Goal: Task Accomplishment & Management: Complete application form

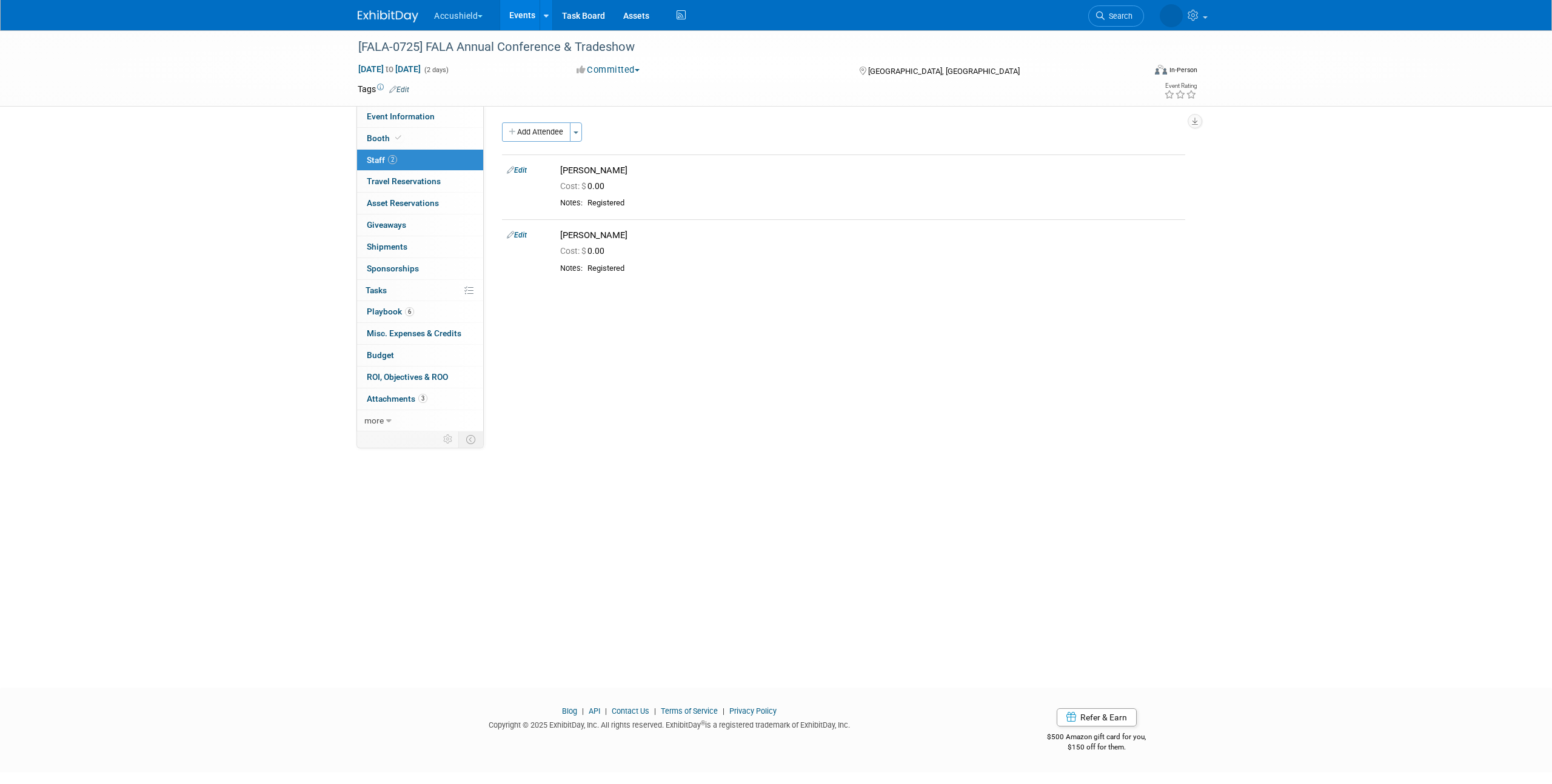
click at [378, 11] on img at bounding box center [388, 16] width 61 height 12
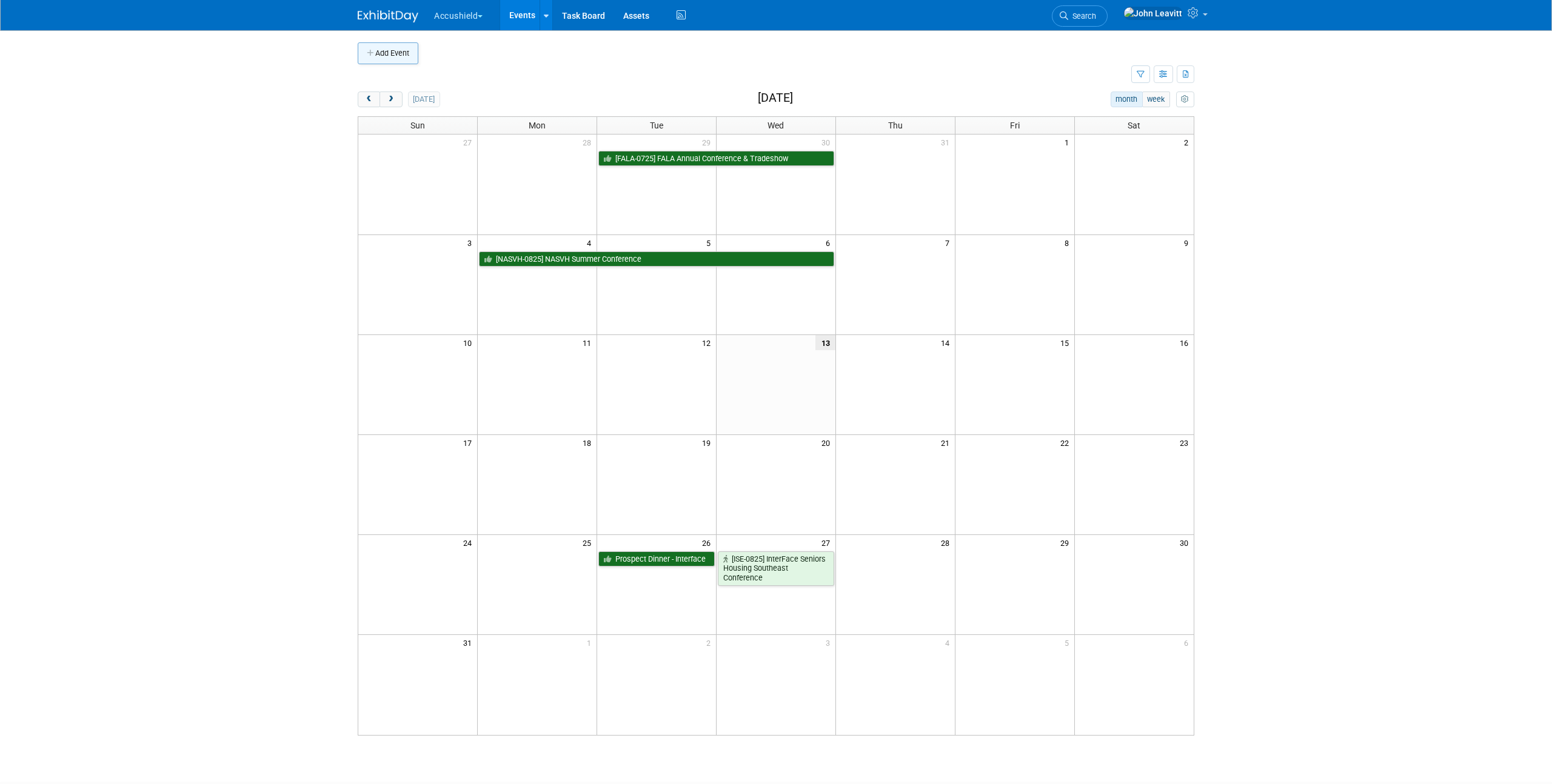
click at [394, 59] on button "Add Event" at bounding box center [388, 53] width 61 height 22
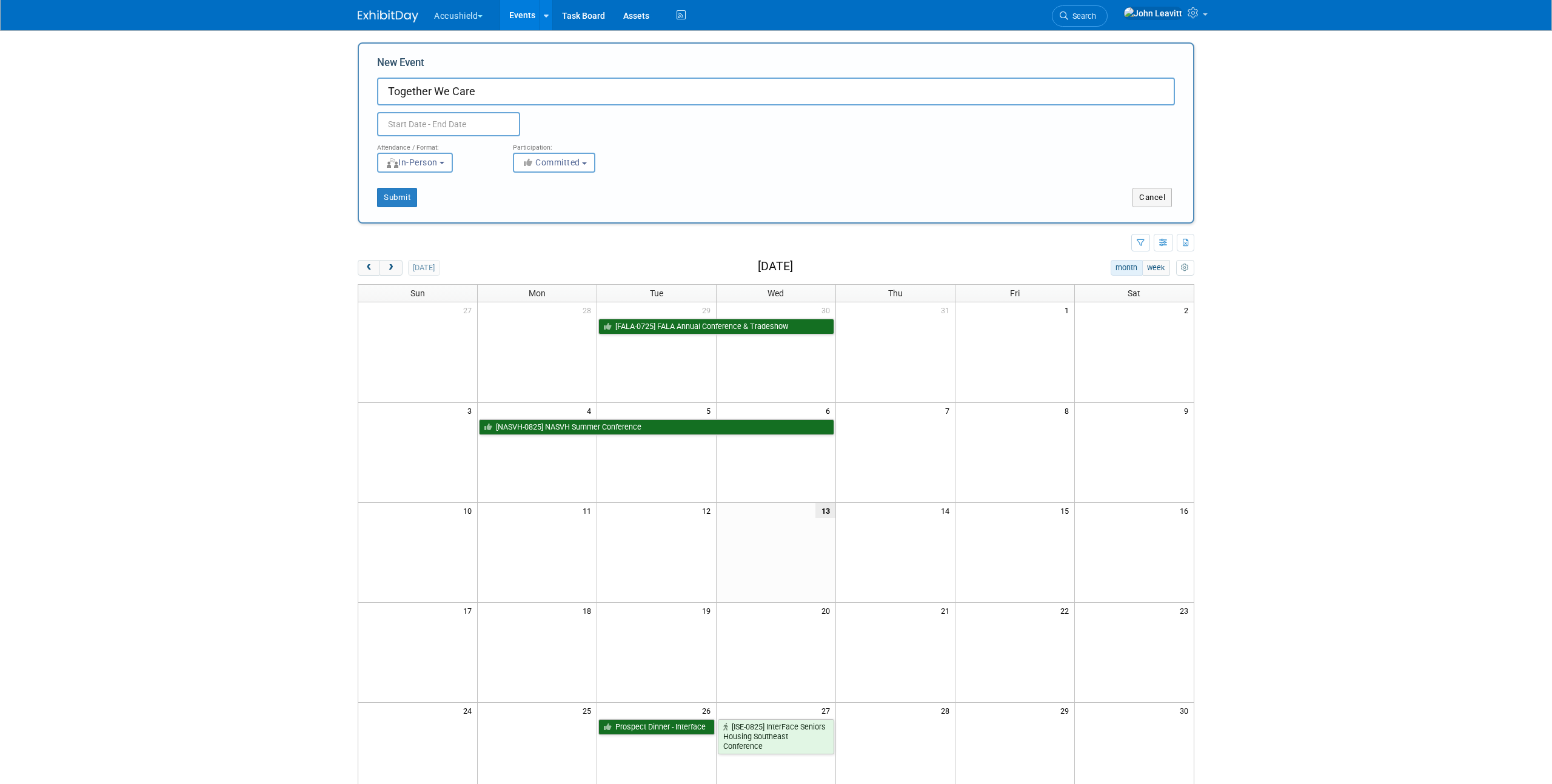
type input "Together We Care"
click at [406, 122] on input "text" at bounding box center [448, 124] width 143 height 24
click at [522, 145] on span at bounding box center [519, 145] width 9 height 7
type input "2026"
click at [391, 149] on icon at bounding box center [389, 151] width 9 height 9
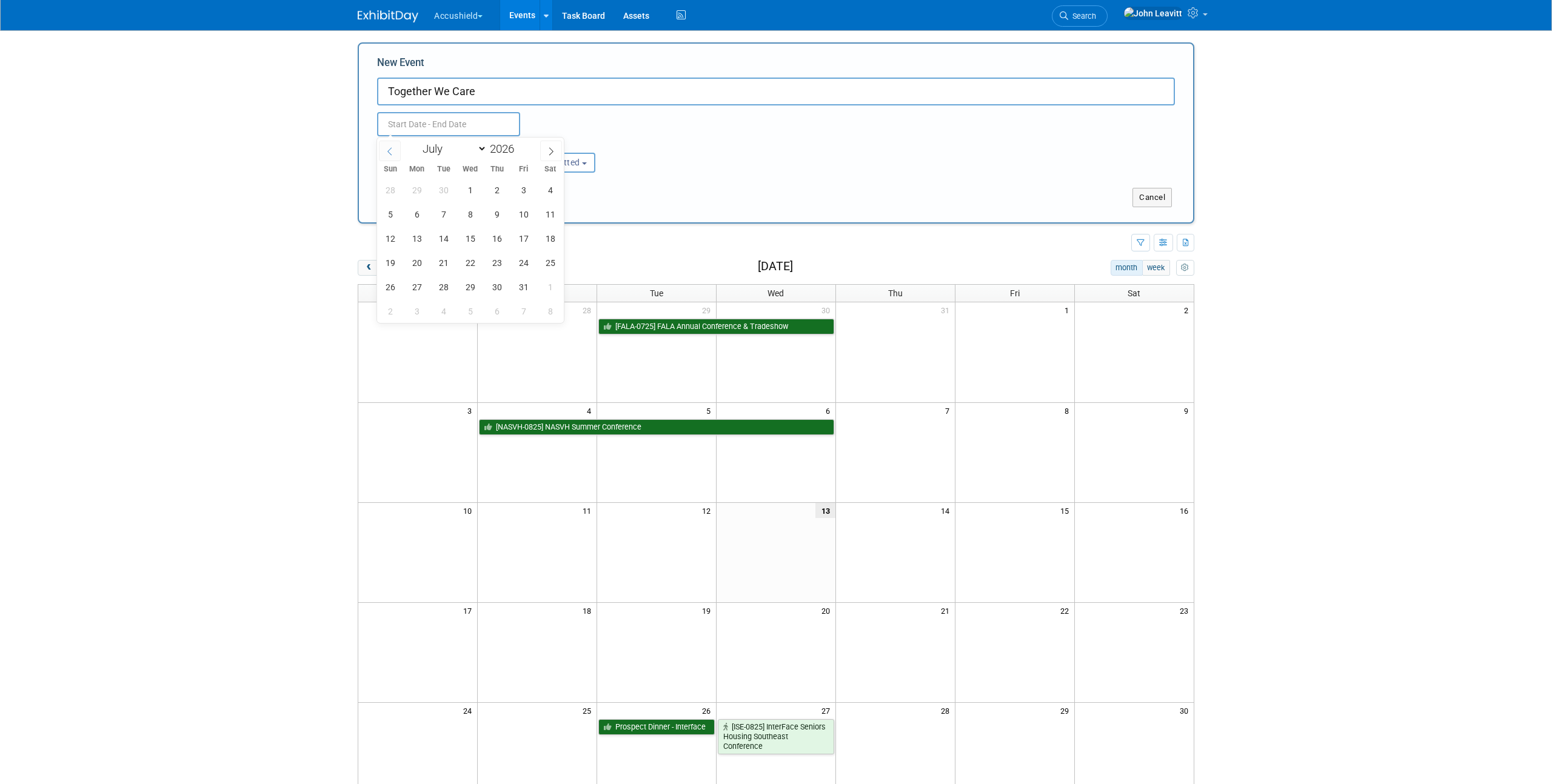
click at [391, 149] on icon at bounding box center [389, 151] width 9 height 9
select select "2"
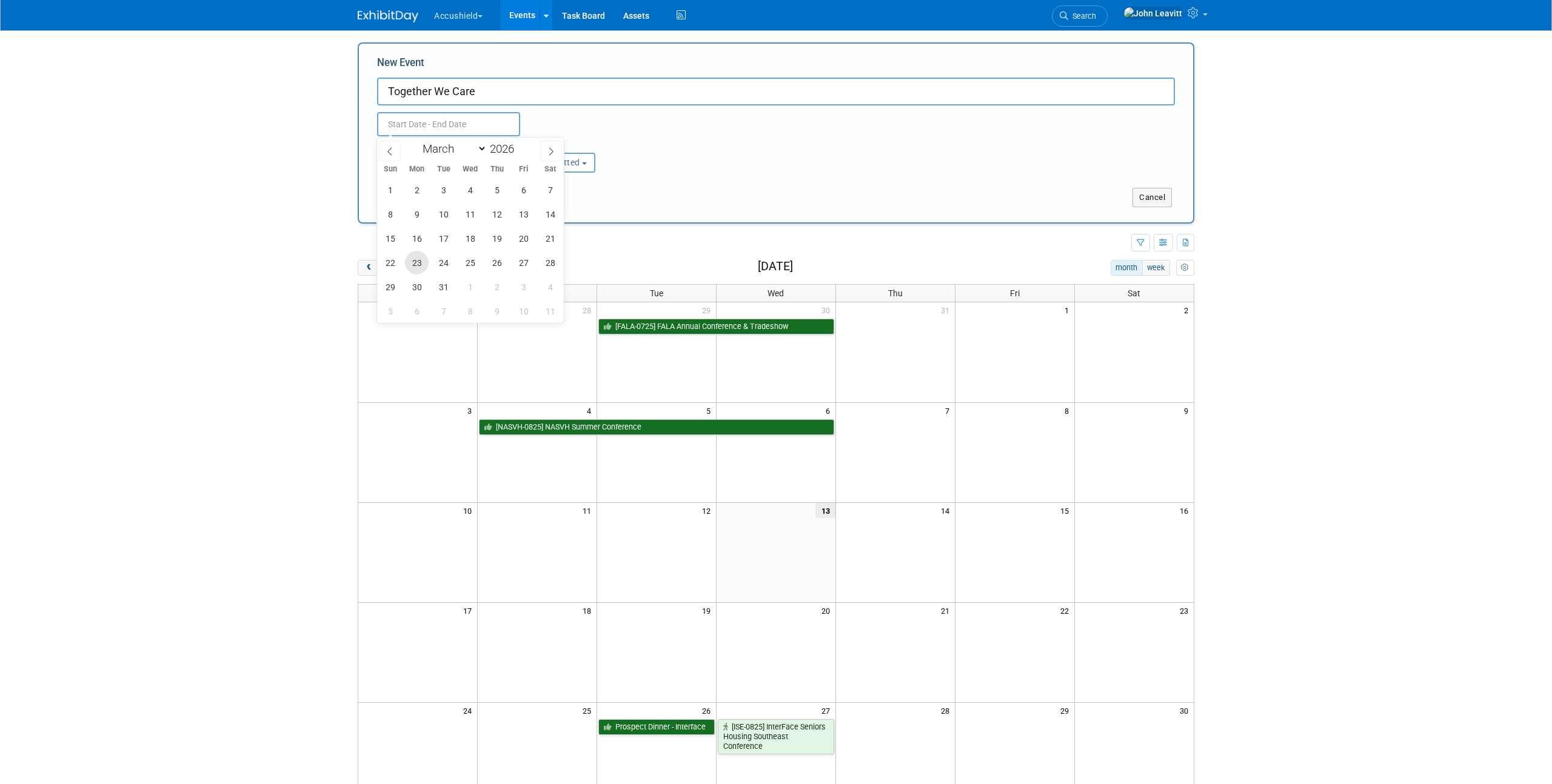
click at [413, 265] on span "23" at bounding box center [417, 263] width 24 height 24
click at [473, 264] on span "25" at bounding box center [470, 263] width 24 height 24
type input "[DATE] to [DATE]"
click at [564, 159] on span "Committed" at bounding box center [551, 162] width 59 height 10
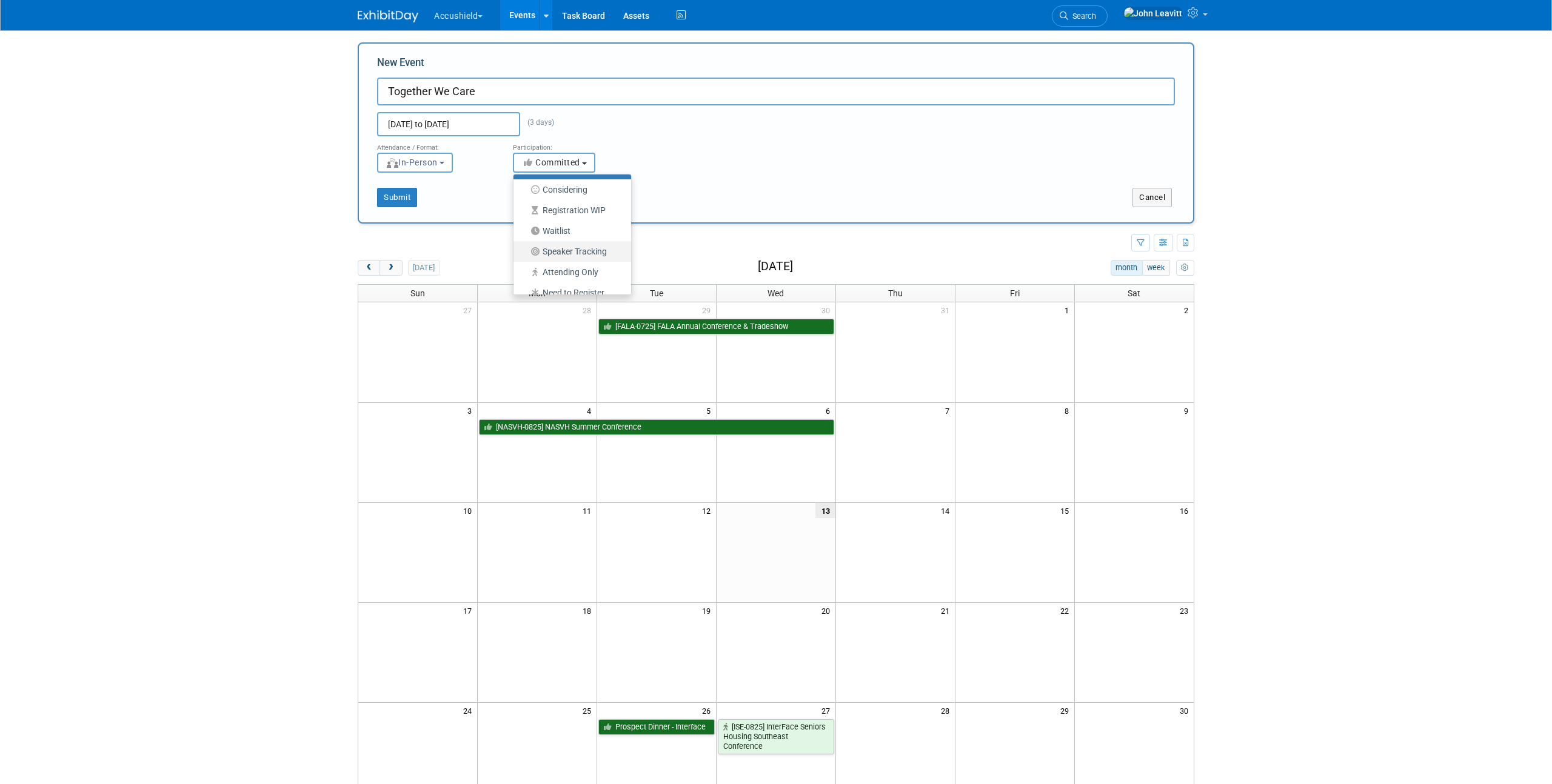
scroll to position [30, 0]
click at [567, 280] on label "Need to Register" at bounding box center [569, 281] width 100 height 16
click at [524, 280] on input "Need to Register" at bounding box center [520, 282] width 8 height 8
select select "105"
click at [389, 192] on button "Submit" at bounding box center [397, 197] width 40 height 19
